Goal: Find specific page/section: Find specific page/section

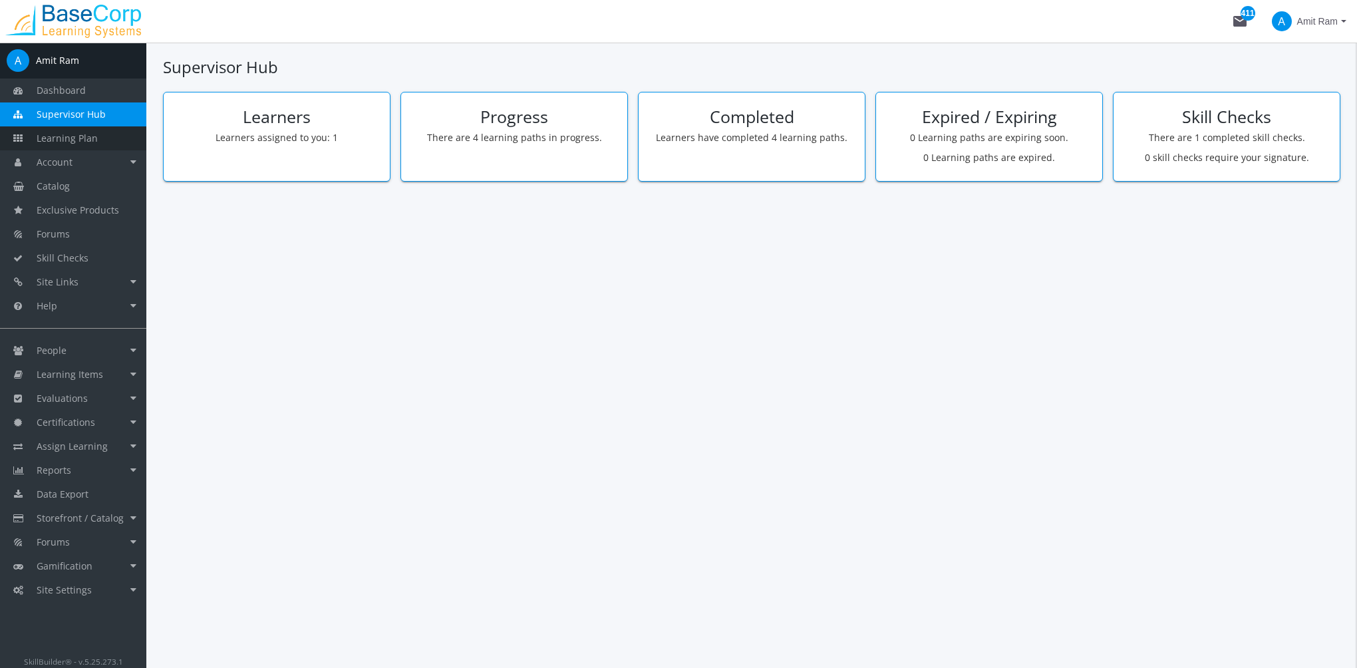
click at [88, 137] on span "Learning Plan" at bounding box center [67, 138] width 61 height 13
